Goal: Entertainment & Leisure: Consume media (video, audio)

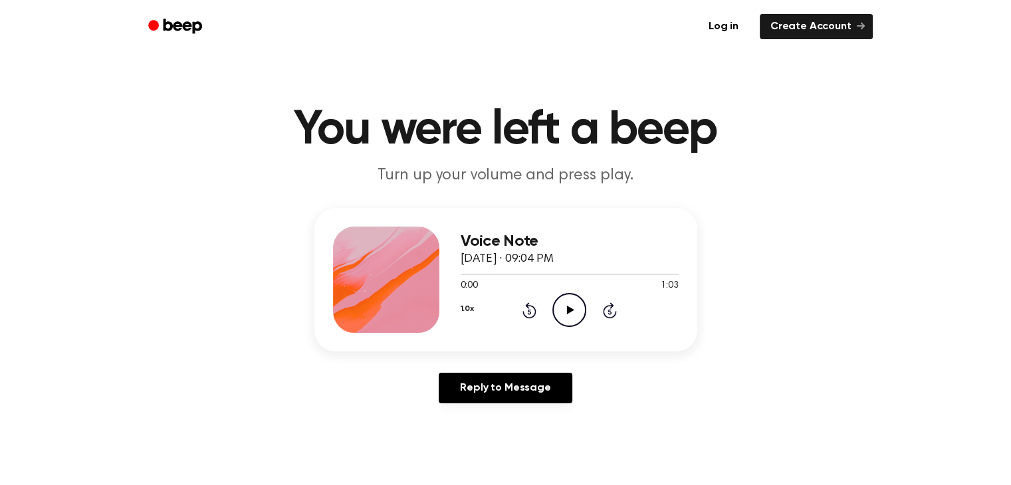
click at [566, 305] on icon "Play Audio" at bounding box center [569, 310] width 34 height 34
click at [566, 305] on icon "Pause Audio" at bounding box center [569, 310] width 34 height 34
click at [566, 305] on icon "Play Audio" at bounding box center [569, 310] width 34 height 34
click at [566, 305] on icon "Pause Audio" at bounding box center [569, 310] width 34 height 34
click at [566, 305] on icon "Play Audio" at bounding box center [569, 310] width 34 height 34
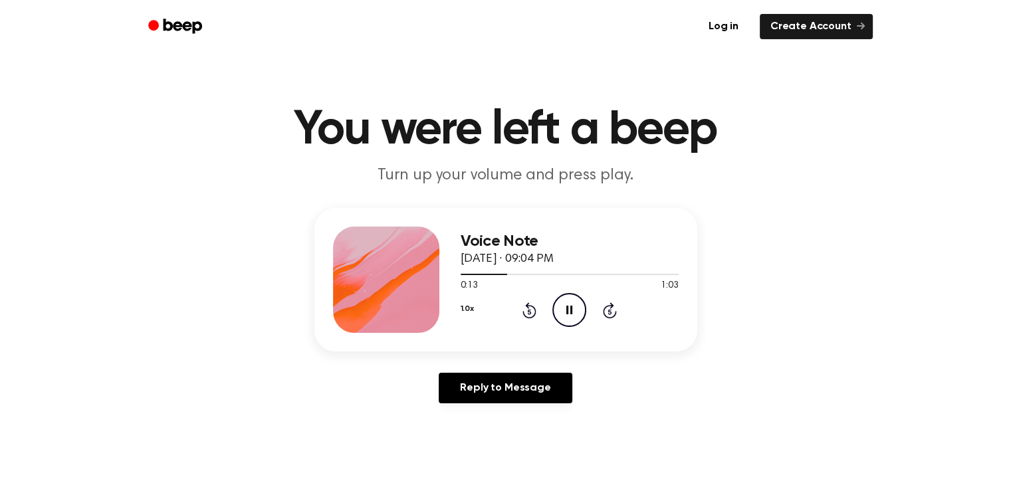
click at [566, 305] on icon "Pause Audio" at bounding box center [569, 310] width 34 height 34
click at [566, 305] on icon "Play Audio" at bounding box center [569, 310] width 34 height 34
click at [566, 305] on icon "Pause Audio" at bounding box center [569, 310] width 34 height 34
click at [568, 314] on icon "Play Audio" at bounding box center [569, 310] width 34 height 34
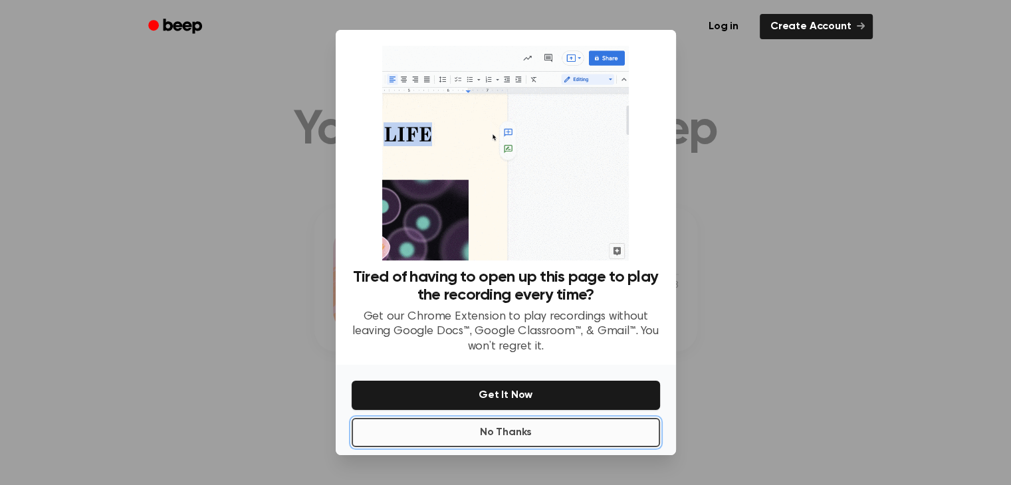
click at [511, 426] on button "No Thanks" at bounding box center [506, 432] width 308 height 29
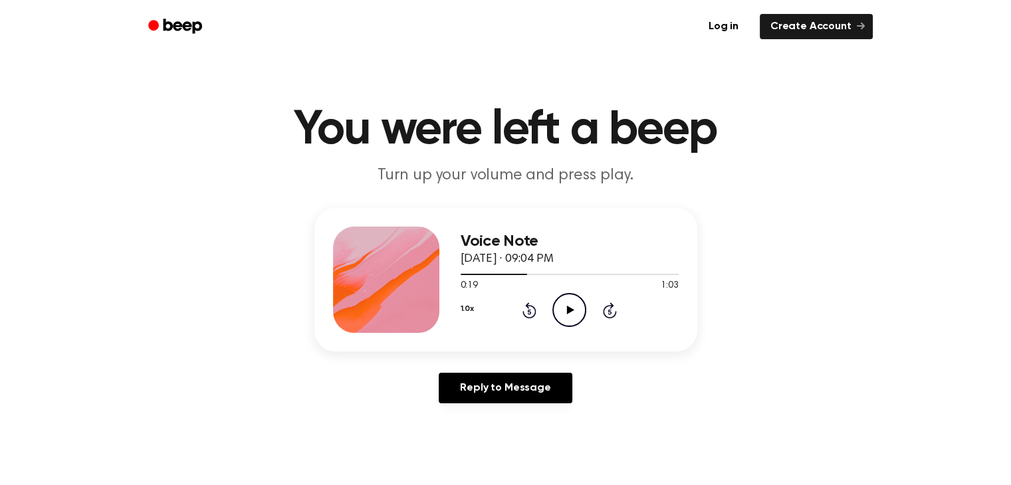
click at [569, 320] on icon "Play Audio" at bounding box center [569, 310] width 34 height 34
drag, startPoint x: 550, startPoint y: 274, endPoint x: 472, endPoint y: 275, distance: 77.8
click at [472, 275] on div at bounding box center [511, 274] width 100 height 1
drag, startPoint x: 479, startPoint y: 275, endPoint x: 453, endPoint y: 275, distance: 25.3
click at [453, 275] on div "Voice Note October 14, 2025 · 09:04 PM 0:07 1:03 Your browser does not support …" at bounding box center [505, 280] width 383 height 144
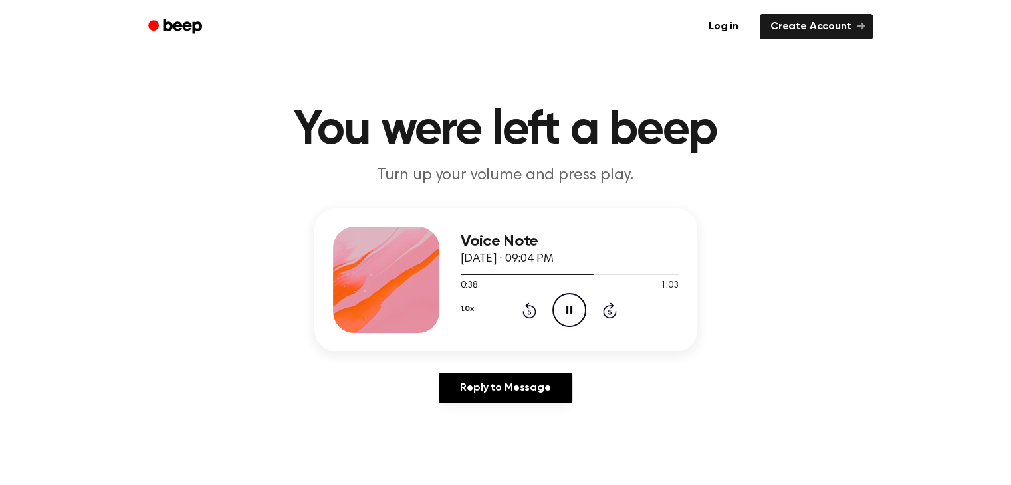
click at [524, 310] on icon "Rewind 5 seconds" at bounding box center [529, 310] width 15 height 17
click at [524, 315] on icon at bounding box center [530, 310] width 14 height 16
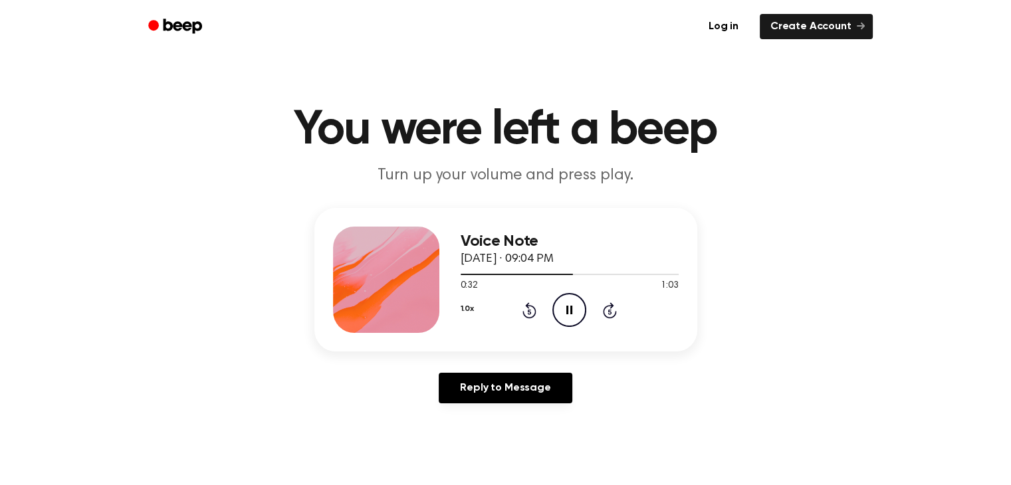
click at [526, 314] on icon "Rewind 5 seconds" at bounding box center [529, 310] width 15 height 17
click at [526, 317] on icon at bounding box center [530, 310] width 14 height 16
click at [526, 309] on icon "Rewind 5 seconds" at bounding box center [529, 310] width 15 height 17
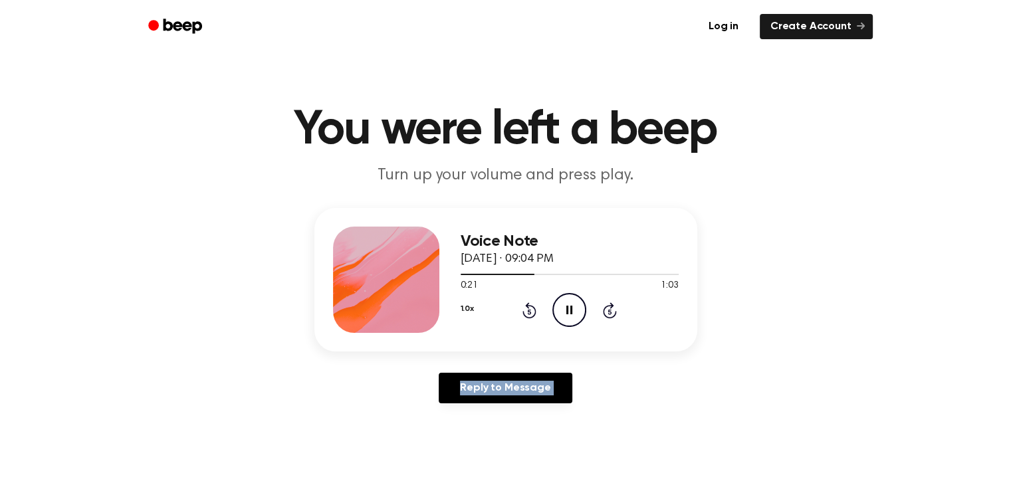
click at [526, 309] on icon "Rewind 5 seconds" at bounding box center [529, 310] width 15 height 17
click at [526, 305] on icon at bounding box center [530, 310] width 14 height 16
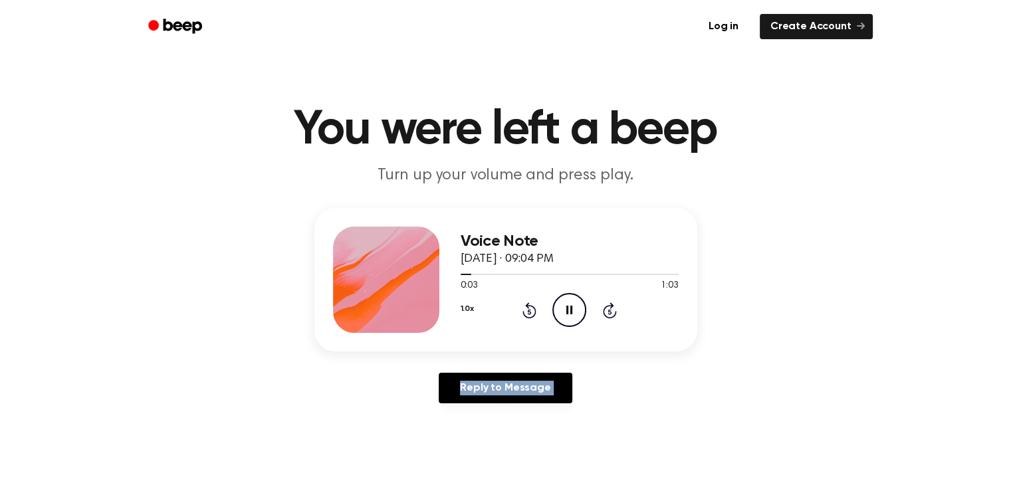
click at [526, 305] on icon at bounding box center [530, 310] width 14 height 16
click at [532, 309] on icon "Rewind 5 seconds" at bounding box center [529, 310] width 15 height 17
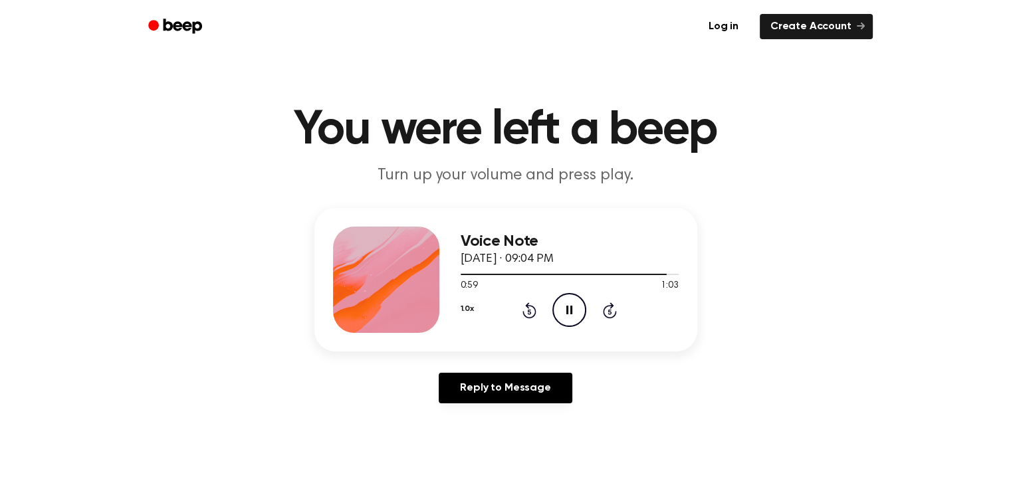
click at [519, 298] on div "1.0x Rewind 5 seconds Pause Audio Skip 5 seconds" at bounding box center [570, 310] width 218 height 34
click at [526, 308] on icon "Rewind 5 seconds" at bounding box center [529, 310] width 15 height 17
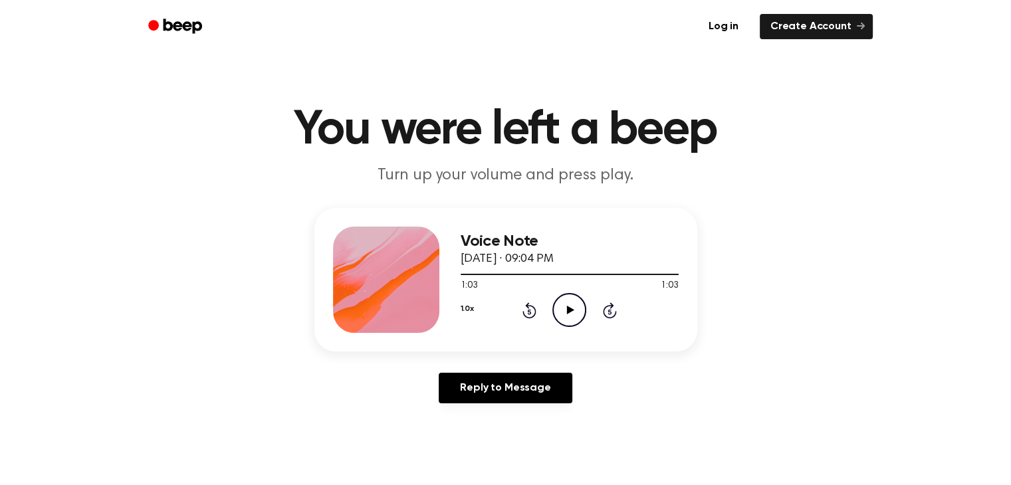
click at [534, 314] on icon at bounding box center [530, 310] width 14 height 16
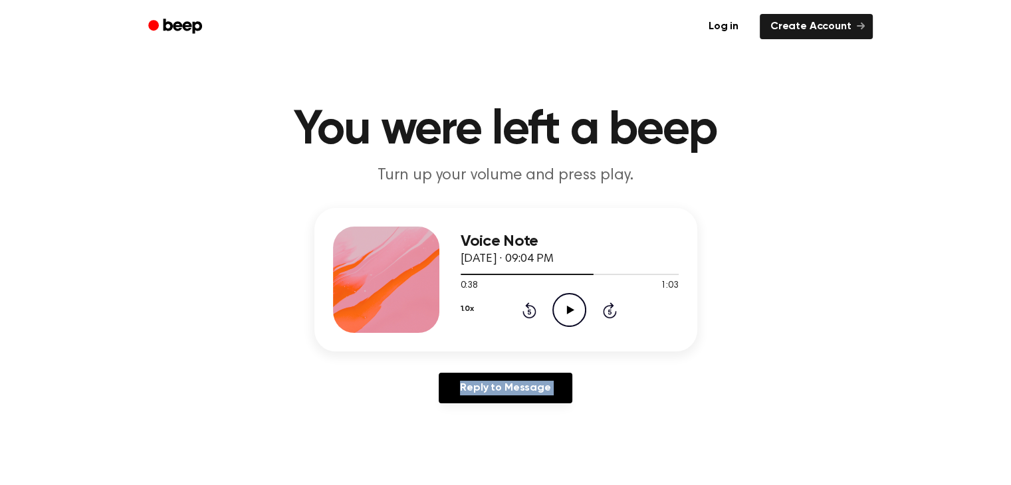
click at [534, 314] on icon at bounding box center [530, 310] width 14 height 16
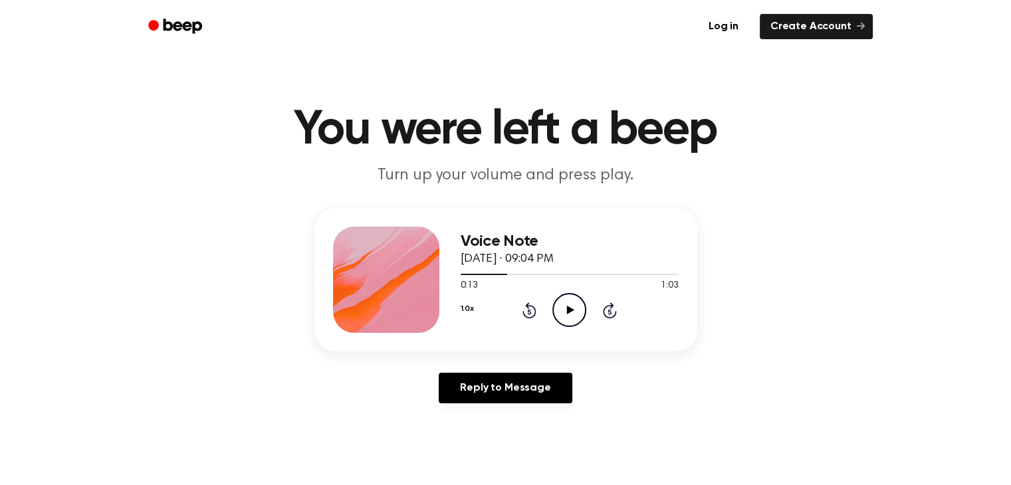
click at [534, 314] on icon at bounding box center [530, 310] width 14 height 16
click at [571, 310] on icon at bounding box center [570, 310] width 7 height 9
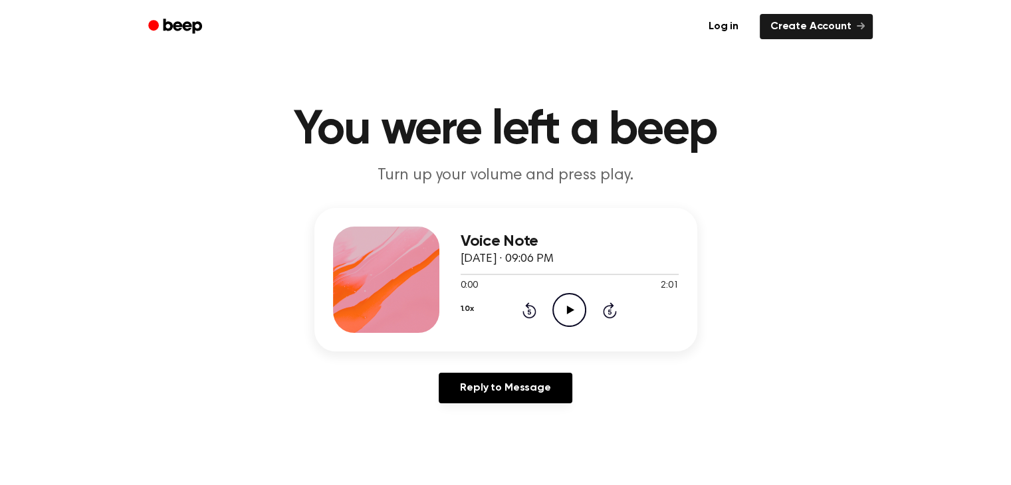
click at [571, 304] on icon "Play Audio" at bounding box center [569, 310] width 34 height 34
click at [562, 302] on icon "Pause Audio" at bounding box center [569, 310] width 34 height 34
click at [529, 312] on icon "Rewind 5 seconds" at bounding box center [529, 310] width 15 height 17
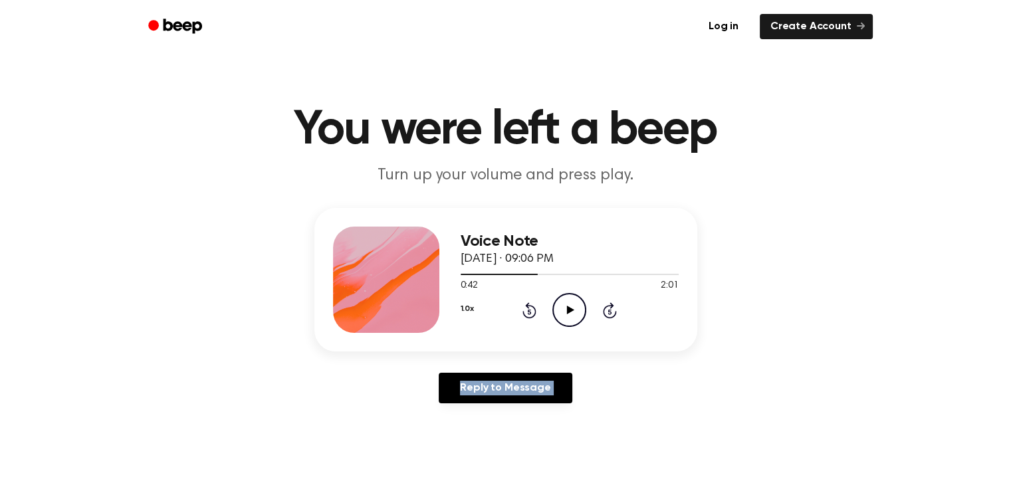
click at [529, 312] on icon "Rewind 5 seconds" at bounding box center [529, 310] width 15 height 17
click at [528, 314] on icon at bounding box center [529, 311] width 3 height 5
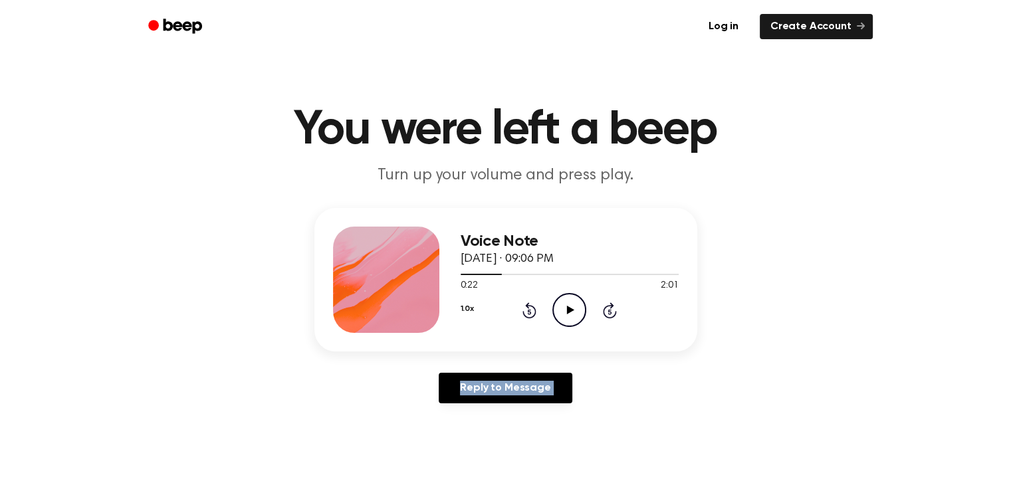
click at [528, 314] on icon at bounding box center [529, 311] width 3 height 5
click at [570, 317] on icon "Play Audio" at bounding box center [569, 310] width 34 height 34
click at [606, 312] on icon "Skip 5 seconds" at bounding box center [609, 310] width 15 height 17
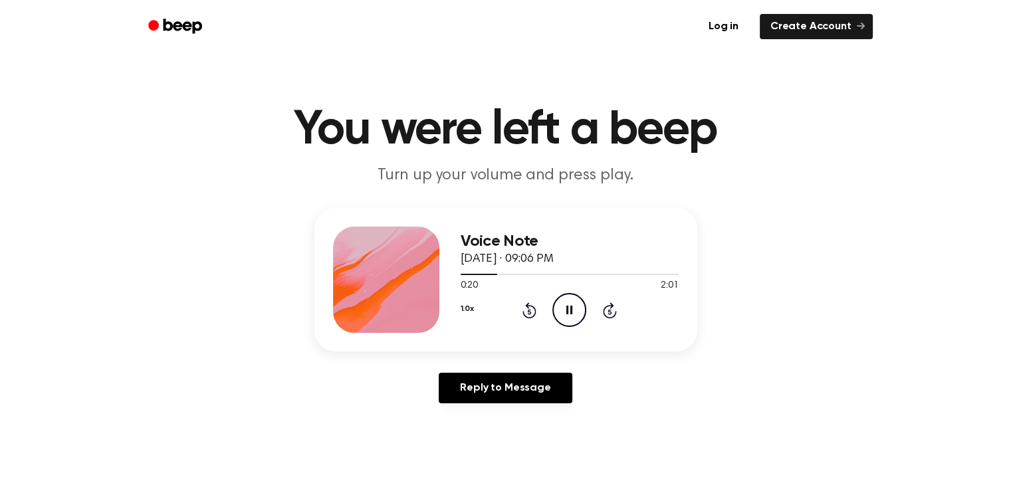
click at [606, 312] on icon "Skip 5 seconds" at bounding box center [609, 310] width 15 height 17
click at [572, 312] on icon "Pause Audio" at bounding box center [569, 310] width 34 height 34
click at [569, 309] on icon at bounding box center [570, 310] width 7 height 9
click at [573, 302] on icon "Pause Audio" at bounding box center [569, 310] width 34 height 34
click at [566, 312] on icon "Play Audio" at bounding box center [569, 310] width 34 height 34
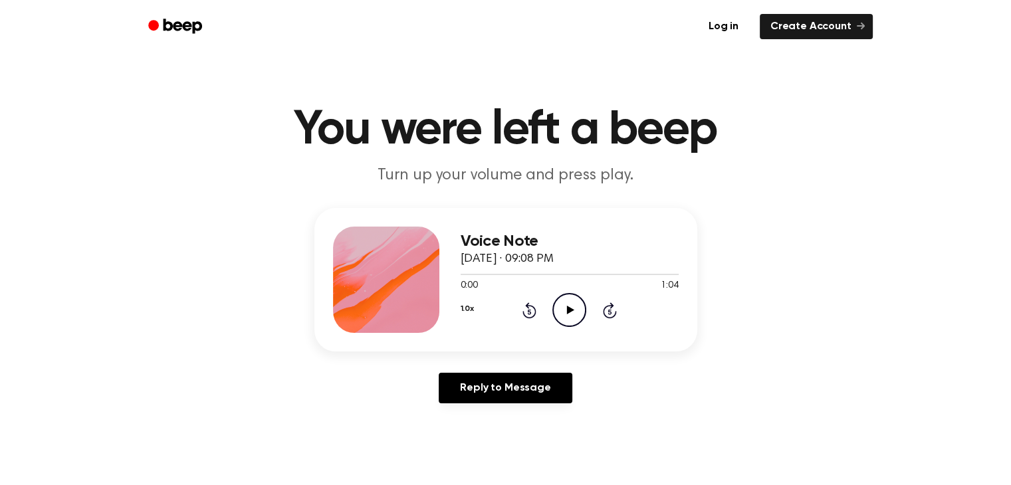
click at [575, 306] on icon "Play Audio" at bounding box center [569, 310] width 34 height 34
click at [528, 306] on icon at bounding box center [530, 310] width 14 height 16
click at [528, 311] on icon at bounding box center [529, 311] width 3 height 5
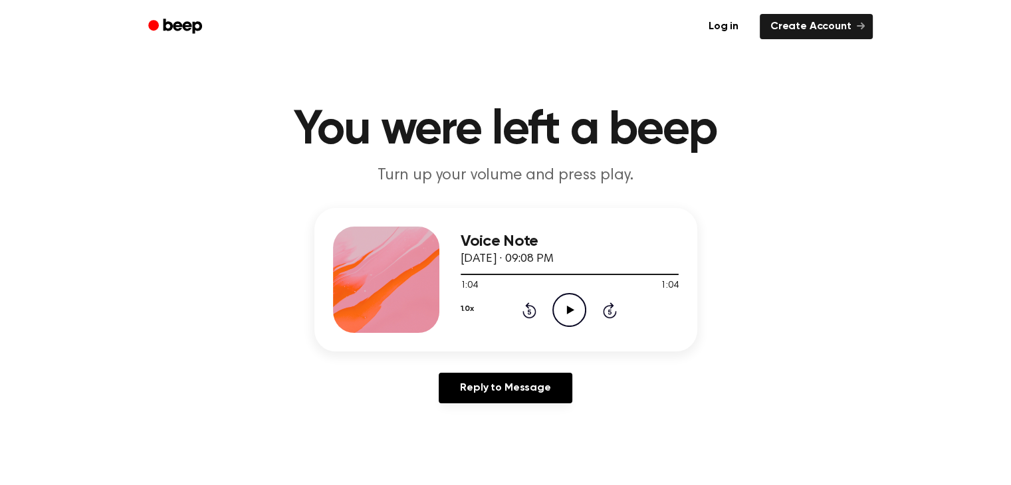
click at [528, 311] on icon at bounding box center [529, 311] width 3 height 5
click at [554, 308] on icon "Play Audio" at bounding box center [569, 310] width 34 height 34
click at [534, 309] on icon at bounding box center [530, 310] width 14 height 16
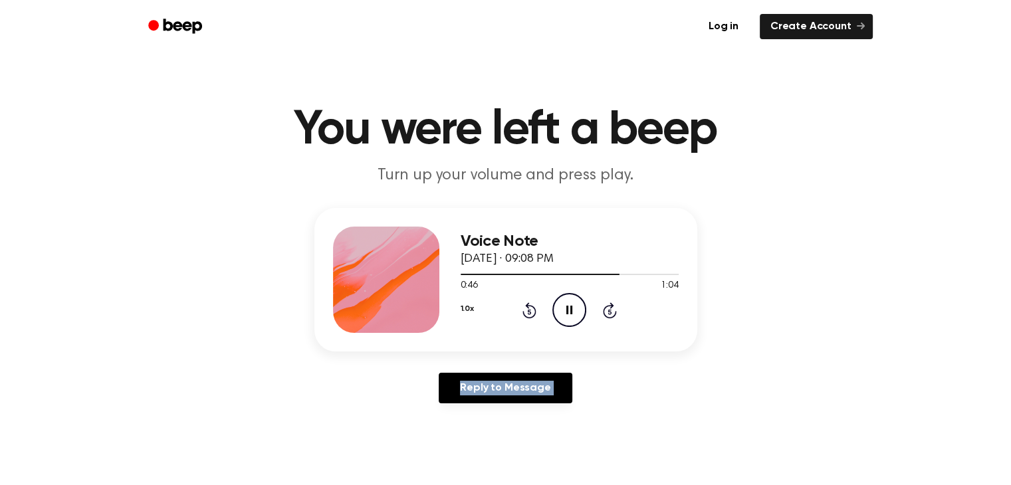
click at [534, 309] on icon at bounding box center [530, 310] width 14 height 16
click at [530, 314] on icon "Rewind 5 seconds" at bounding box center [529, 310] width 15 height 17
click at [555, 316] on icon "Pause Audio" at bounding box center [569, 310] width 34 height 34
click at [562, 318] on icon "Play Audio" at bounding box center [569, 310] width 34 height 34
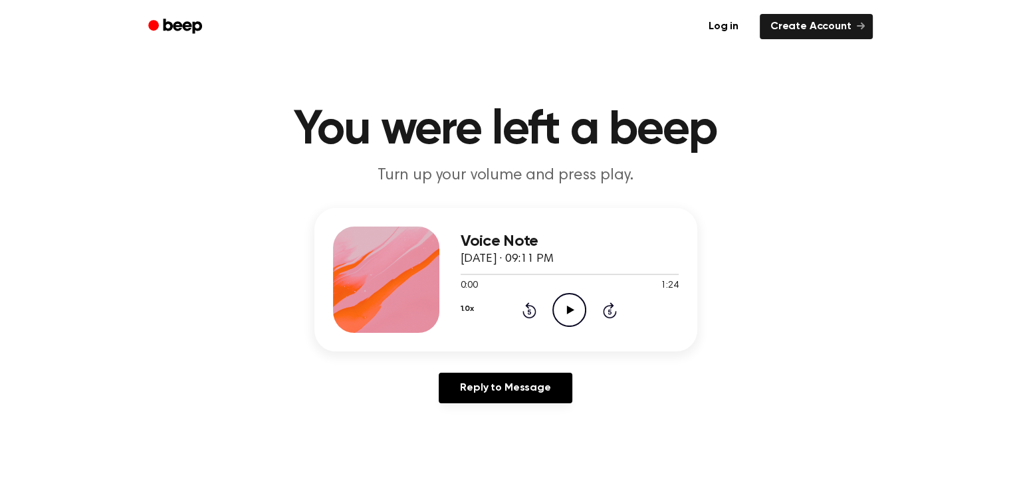
click at [567, 312] on icon at bounding box center [570, 310] width 7 height 9
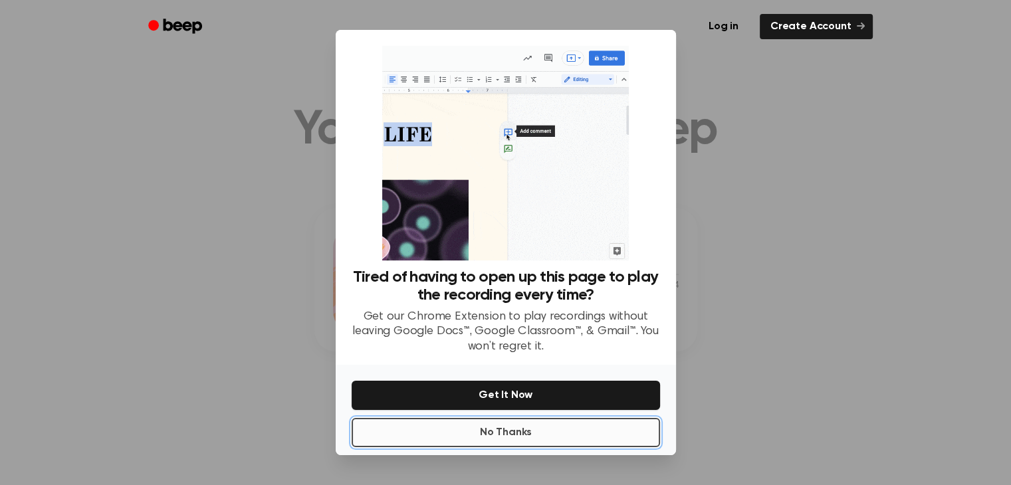
click at [523, 434] on button "No Thanks" at bounding box center [506, 432] width 308 height 29
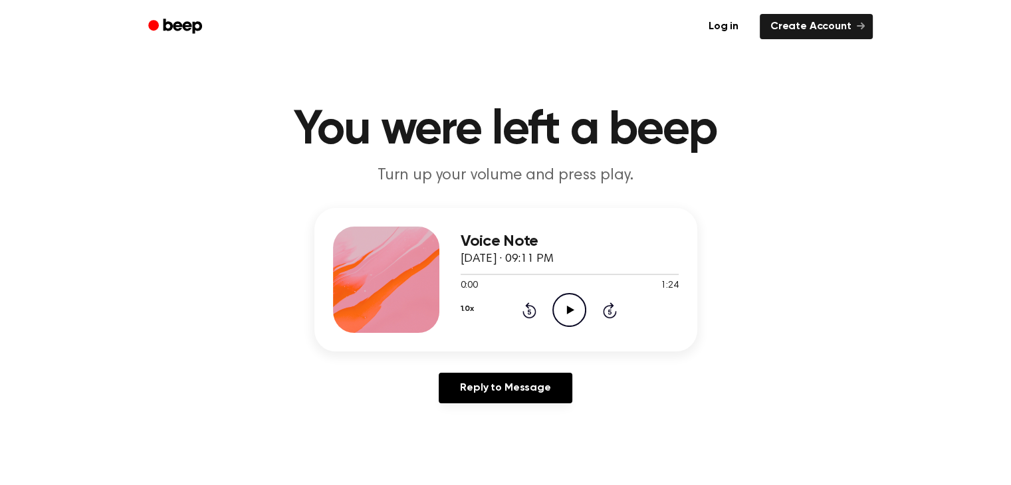
click at [564, 306] on icon "Play Audio" at bounding box center [569, 310] width 34 height 34
click at [549, 322] on div "1.0x Rewind 5 seconds Play Audio Skip 5 seconds" at bounding box center [570, 310] width 218 height 34
click at [573, 314] on icon "Play Audio" at bounding box center [569, 310] width 34 height 34
click at [526, 312] on icon "Rewind 5 seconds" at bounding box center [529, 310] width 15 height 17
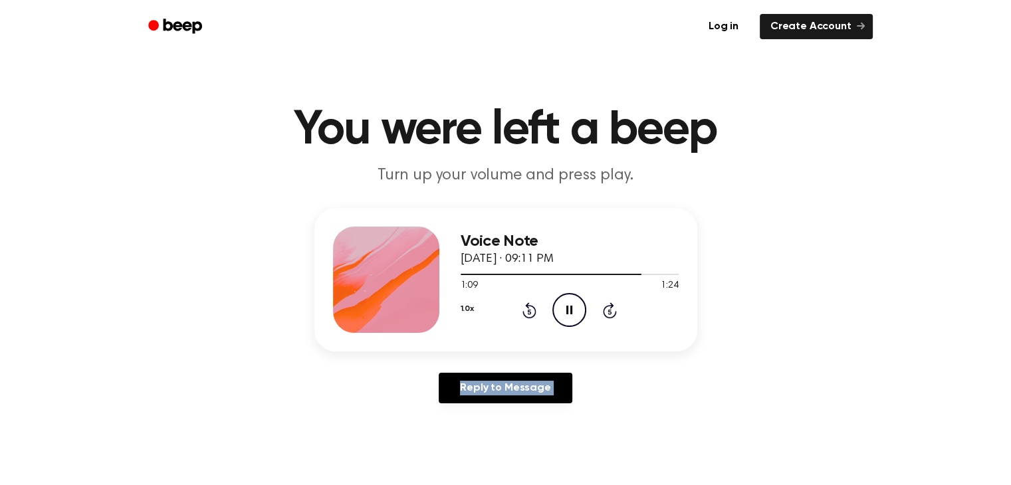
click at [526, 312] on icon "Rewind 5 seconds" at bounding box center [529, 310] width 15 height 17
